Goal: Obtain resource: Obtain resource

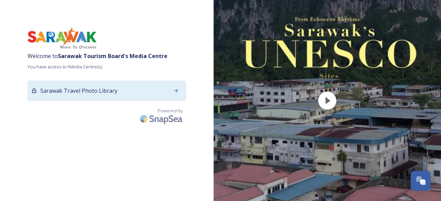
click at [137, 83] on div "Sarawak Travel Photo Library" at bounding box center [107, 91] width 158 height 20
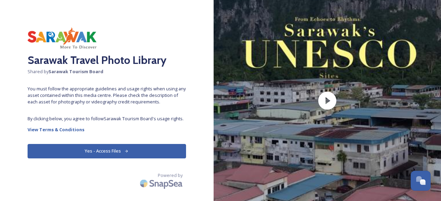
click at [147, 153] on button "Yes - Access Files" at bounding box center [107, 151] width 158 height 14
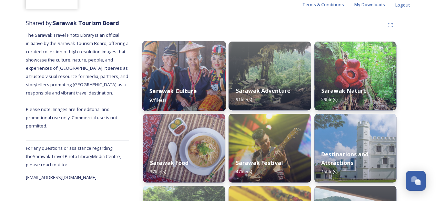
scroll to position [69, 0]
click at [188, 88] on strong "Sarawak Culture" at bounding box center [173, 91] width 48 height 8
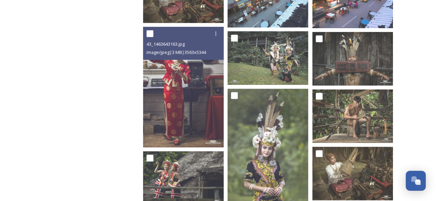
scroll to position [1216, 0]
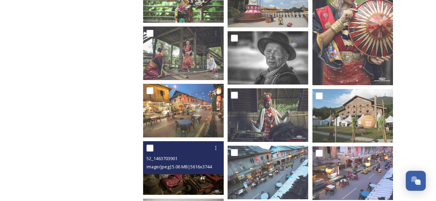
click at [201, 184] on img at bounding box center [183, 169] width 81 height 54
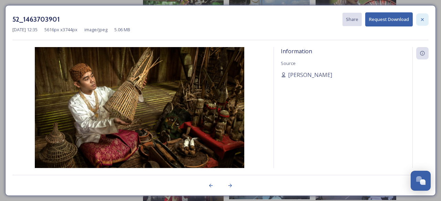
click at [421, 22] on icon at bounding box center [422, 20] width 6 height 6
